Goal: Information Seeking & Learning: Learn about a topic

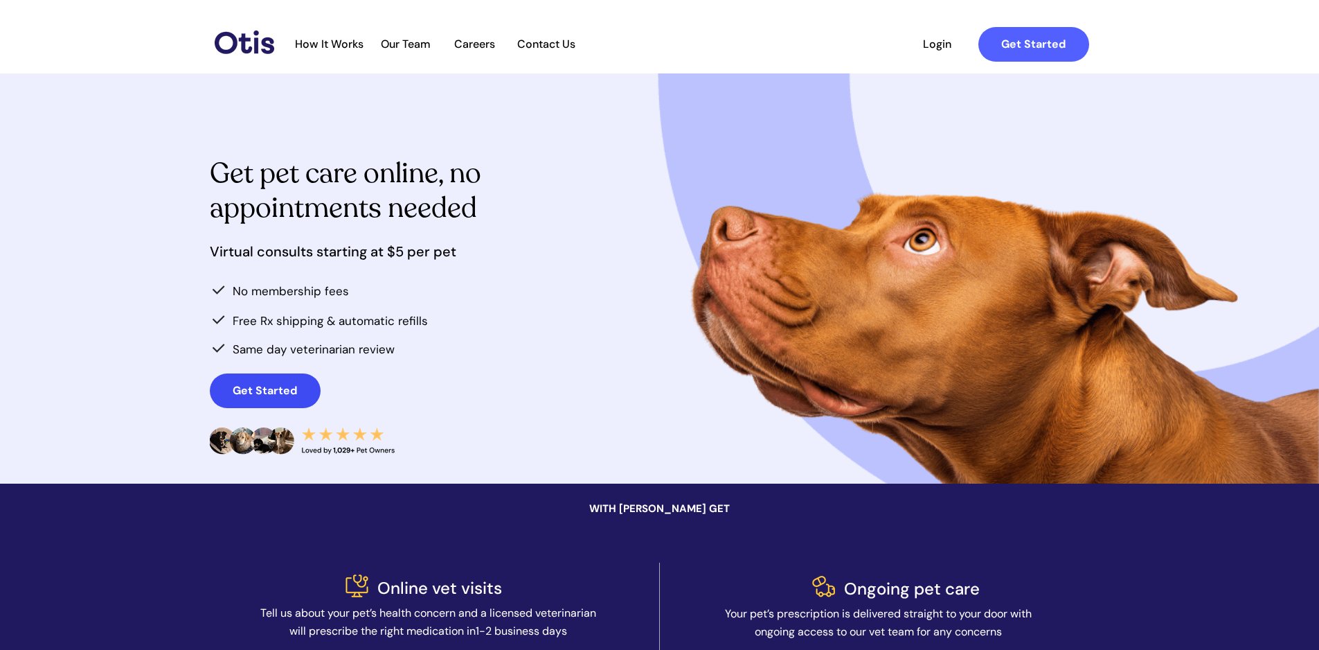
click at [253, 391] on strong "Get Started" at bounding box center [265, 390] width 64 height 15
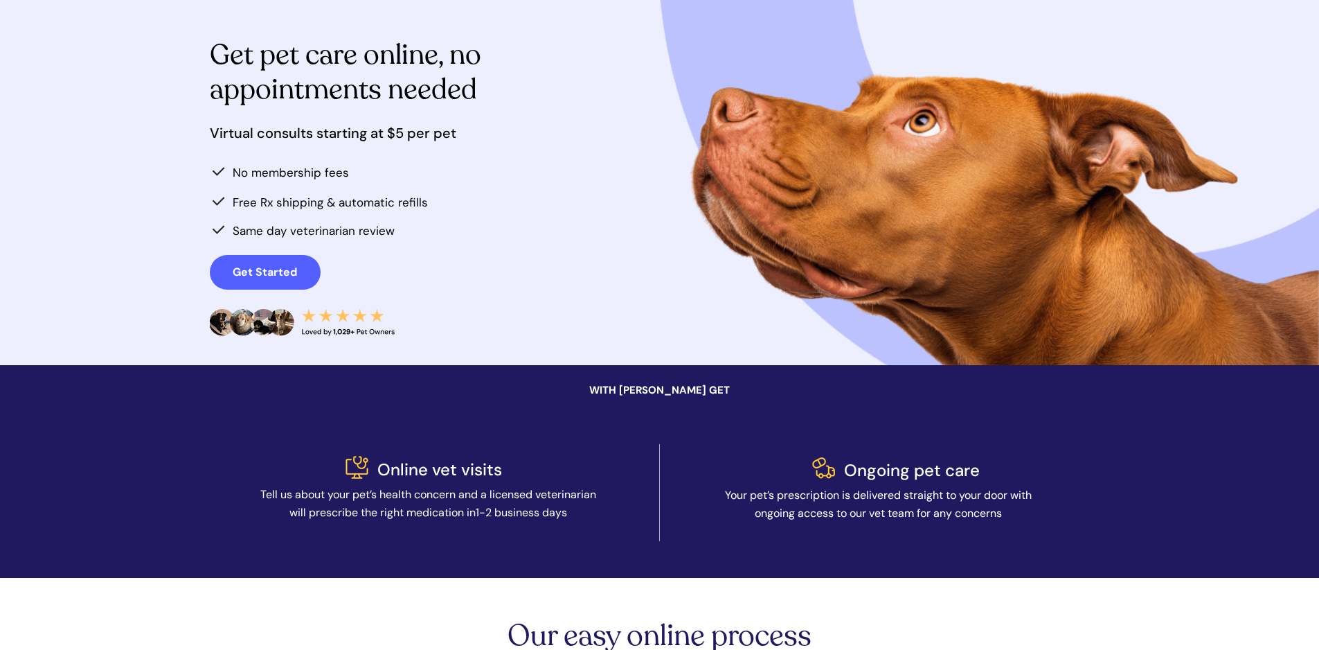
scroll to position [139, 0]
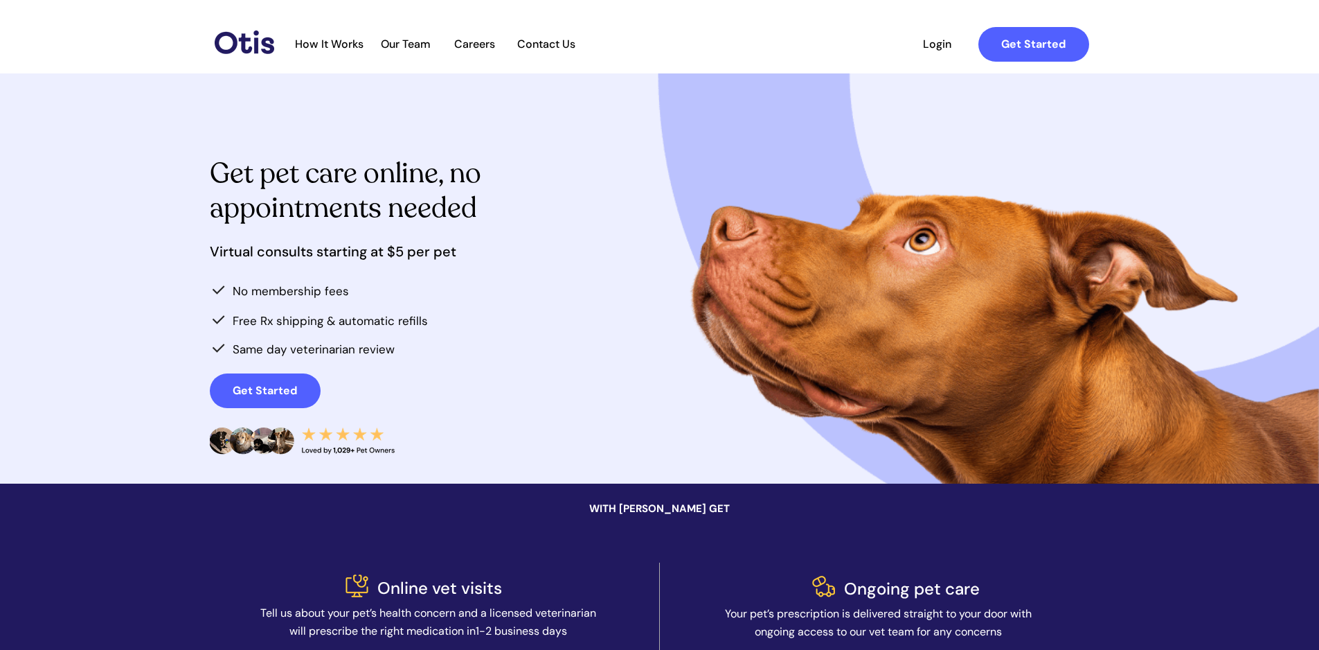
click at [344, 46] on span "How It Works" at bounding box center [329, 43] width 82 height 13
click at [317, 39] on span "How It Works" at bounding box center [329, 43] width 82 height 13
click at [405, 42] on span "Our Team" at bounding box center [406, 43] width 68 height 13
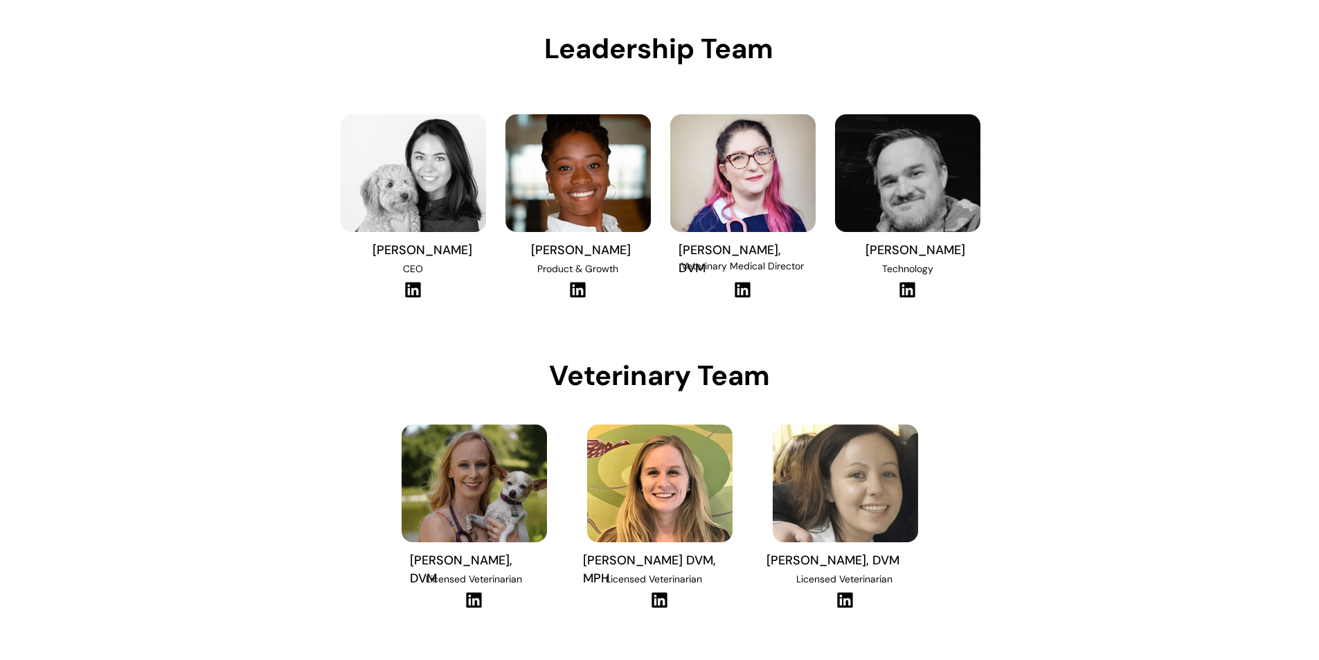
scroll to position [139, 0]
